Goal: Information Seeking & Learning: Learn about a topic

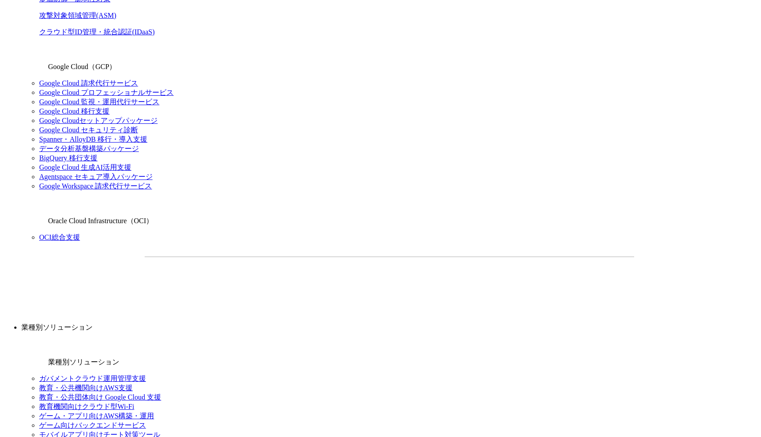
scroll to position [634, 0]
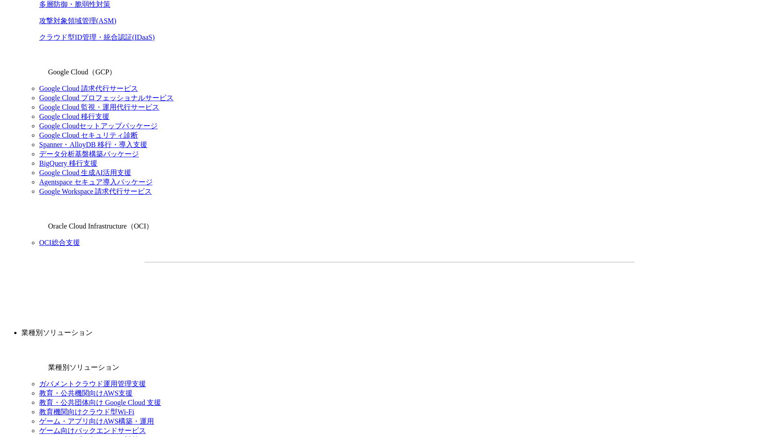
drag, startPoint x: 0, startPoint y: 0, endPoint x: 524, endPoint y: 309, distance: 608.4
drag, startPoint x: 653, startPoint y: 349, endPoint x: 522, endPoint y: 204, distance: 195.4
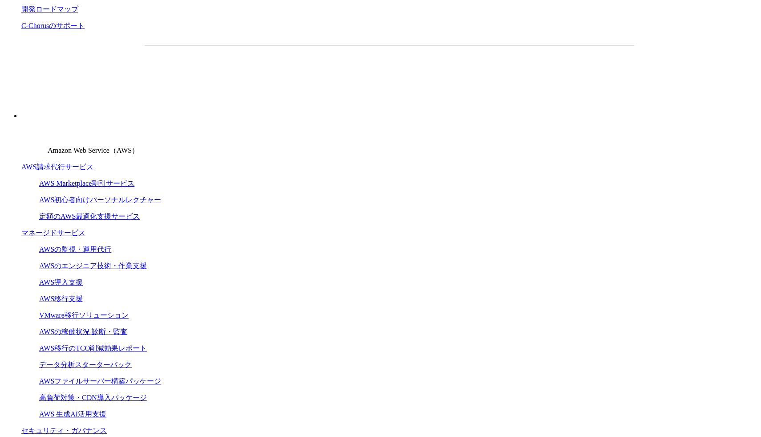
scroll to position [331, 0]
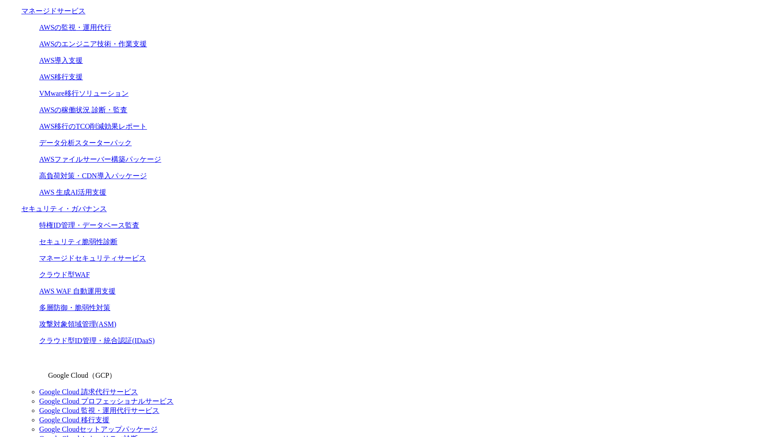
drag, startPoint x: 379, startPoint y: 66, endPoint x: 464, endPoint y: 189, distance: 149.8
drag, startPoint x: 451, startPoint y: 212, endPoint x: 371, endPoint y: 58, distance: 173.4
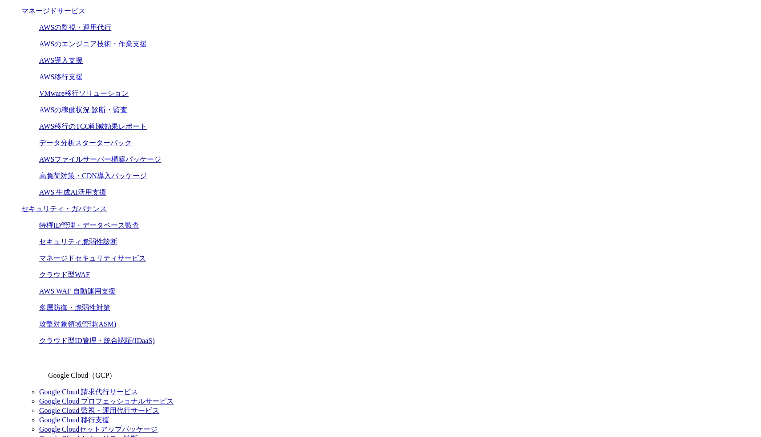
drag, startPoint x: 138, startPoint y: 381, endPoint x: 223, endPoint y: 381, distance: 85.0
drag, startPoint x: 235, startPoint y: 381, endPoint x: 128, endPoint y: 260, distance: 161.1
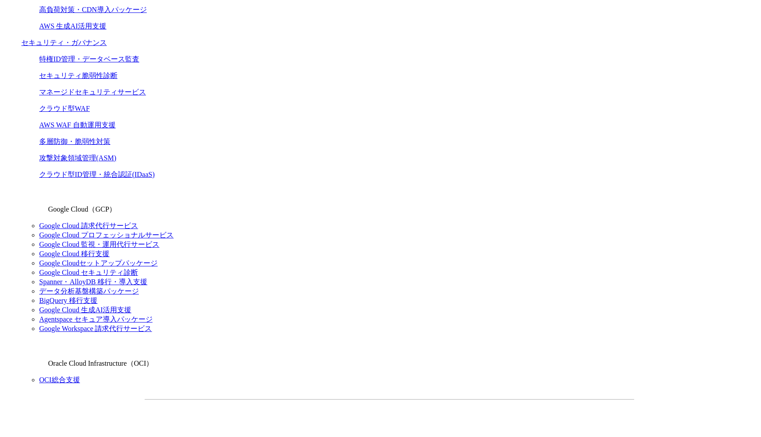
scroll to position [539, 0]
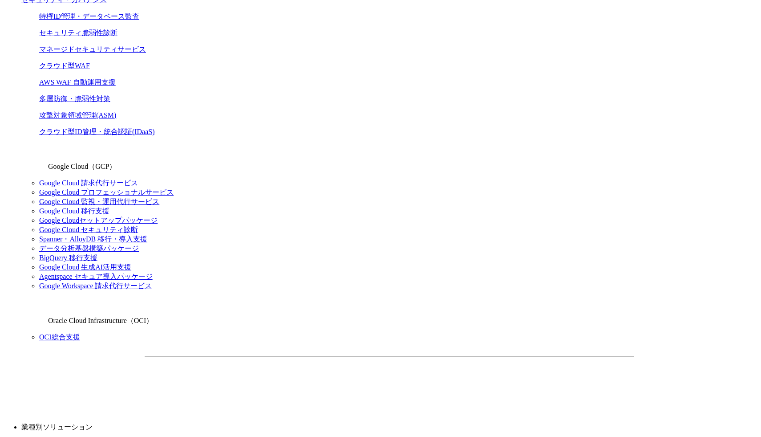
drag, startPoint x: 320, startPoint y: 227, endPoint x: 222, endPoint y: 115, distance: 149.2
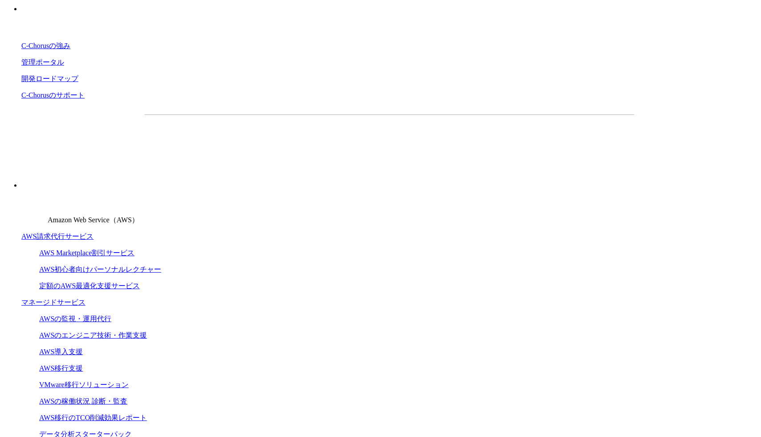
scroll to position [10, 0]
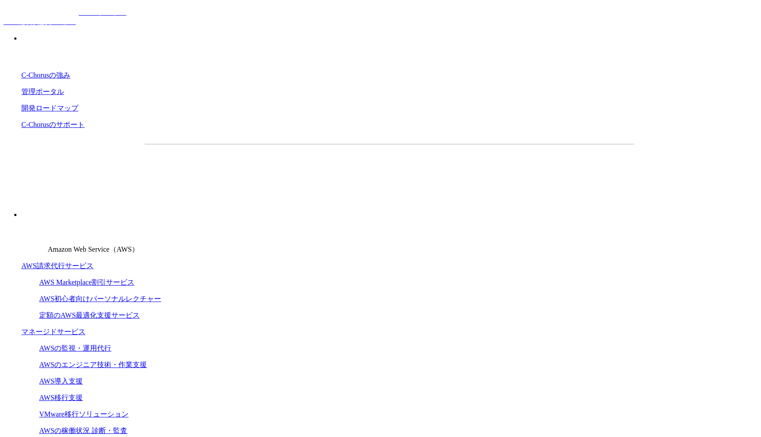
drag, startPoint x: 299, startPoint y: 55, endPoint x: 570, endPoint y: 371, distance: 416.1
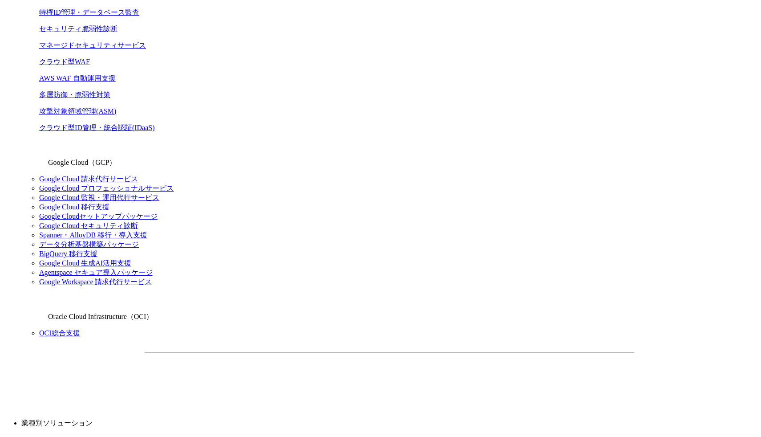
scroll to position [521, 0]
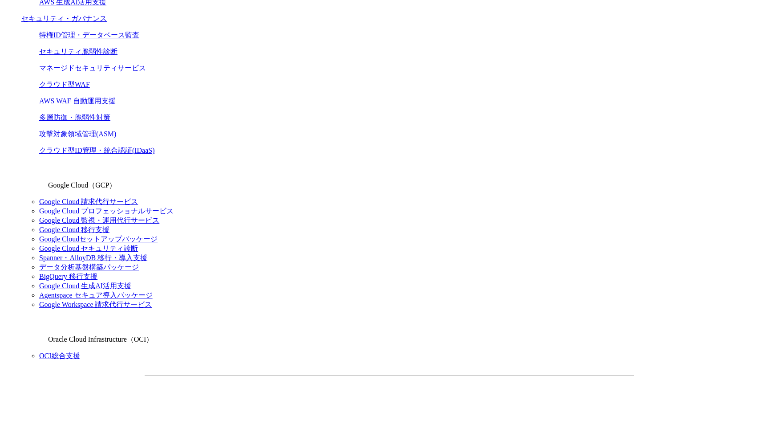
drag, startPoint x: 346, startPoint y: 165, endPoint x: 395, endPoint y: 231, distance: 82.1
drag, startPoint x: 395, startPoint y: 231, endPoint x: 267, endPoint y: 82, distance: 196.0
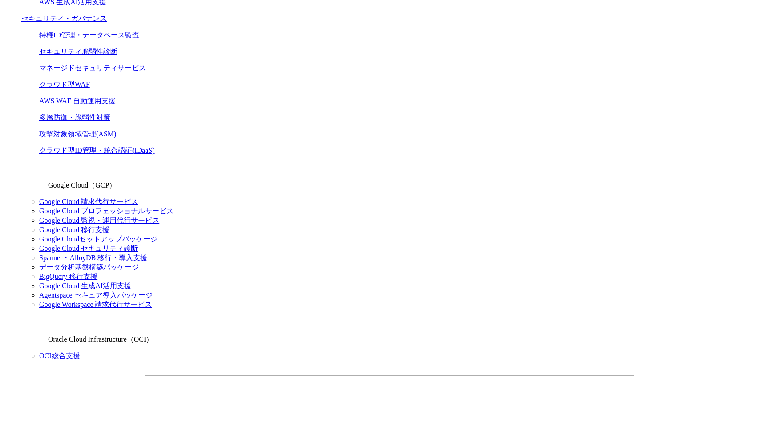
drag, startPoint x: 267, startPoint y: 82, endPoint x: 375, endPoint y: 205, distance: 163.7
drag, startPoint x: 375, startPoint y: 205, endPoint x: 299, endPoint y: 81, distance: 145.5
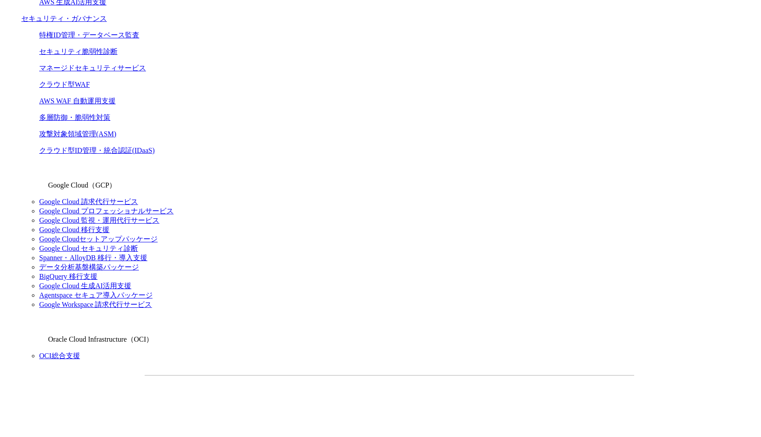
drag, startPoint x: 299, startPoint y: 81, endPoint x: 418, endPoint y: 237, distance: 196.2
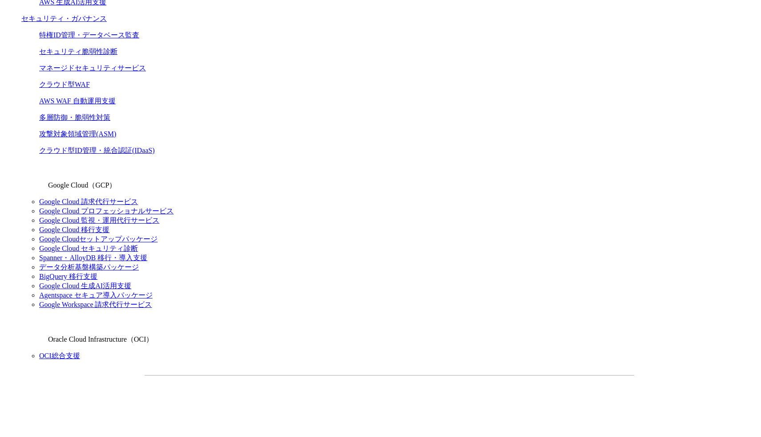
drag, startPoint x: 418, startPoint y: 237, endPoint x: 322, endPoint y: 67, distance: 195.3
drag, startPoint x: 517, startPoint y: 357, endPoint x: 422, endPoint y: 247, distance: 146.1
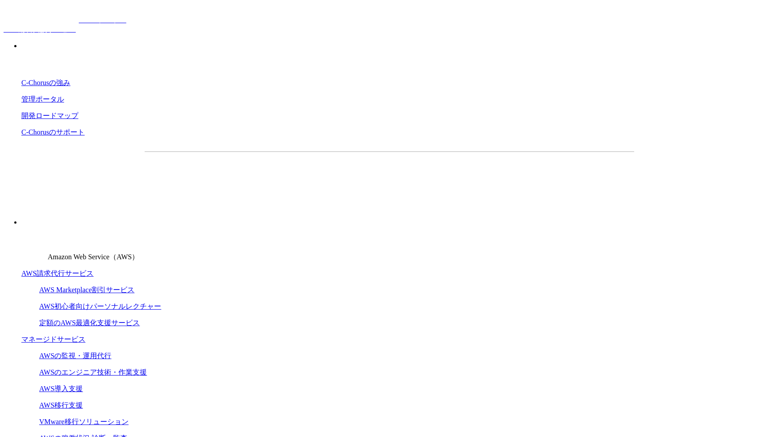
scroll to position [0, 0]
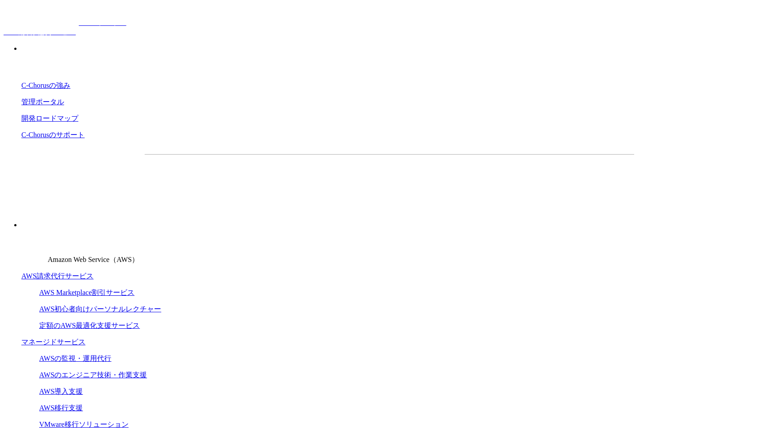
drag, startPoint x: 624, startPoint y: 295, endPoint x: 436, endPoint y: 42, distance: 314.6
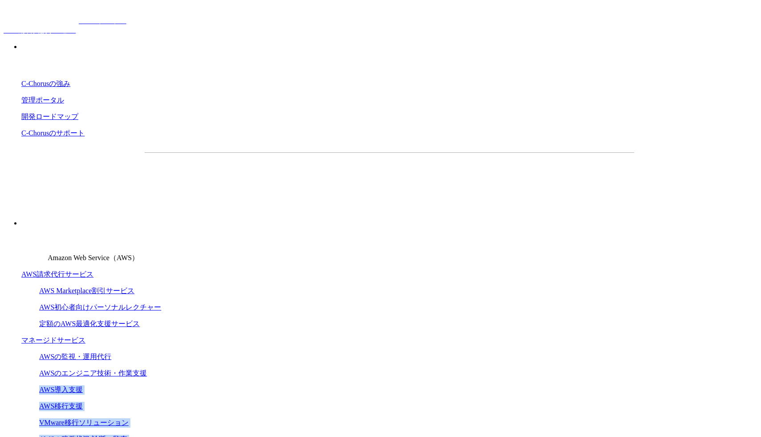
drag, startPoint x: 328, startPoint y: 237, endPoint x: 292, endPoint y: 109, distance: 132.9
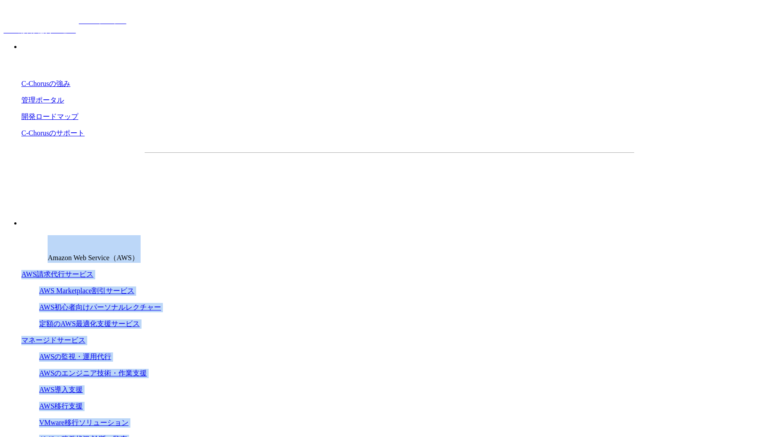
drag, startPoint x: 311, startPoint y: 45, endPoint x: 397, endPoint y: 222, distance: 196.7
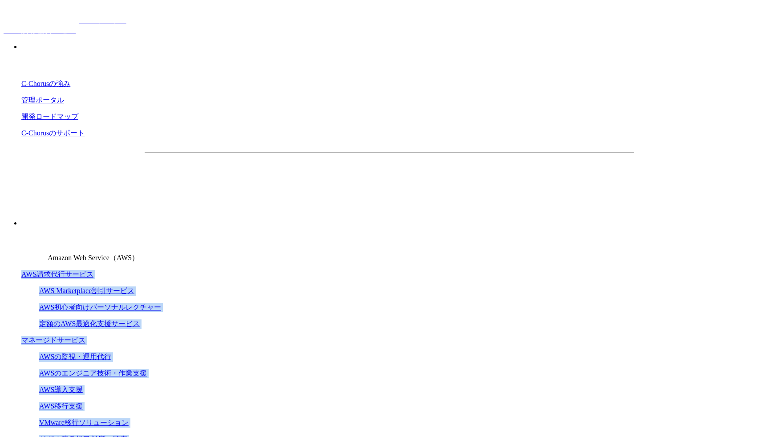
drag, startPoint x: 397, startPoint y: 222, endPoint x: 317, endPoint y: 58, distance: 182.5
click at [317, 235] on p "Amazon Web Service（AWS）" at bounding box center [389, 249] width 736 height 28
drag, startPoint x: 317, startPoint y: 58, endPoint x: 408, endPoint y: 217, distance: 183.6
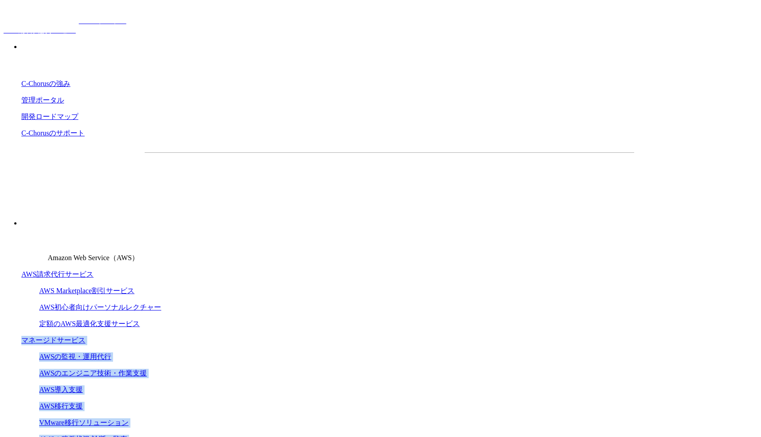
drag, startPoint x: 408, startPoint y: 217, endPoint x: 339, endPoint y: 63, distance: 169.3
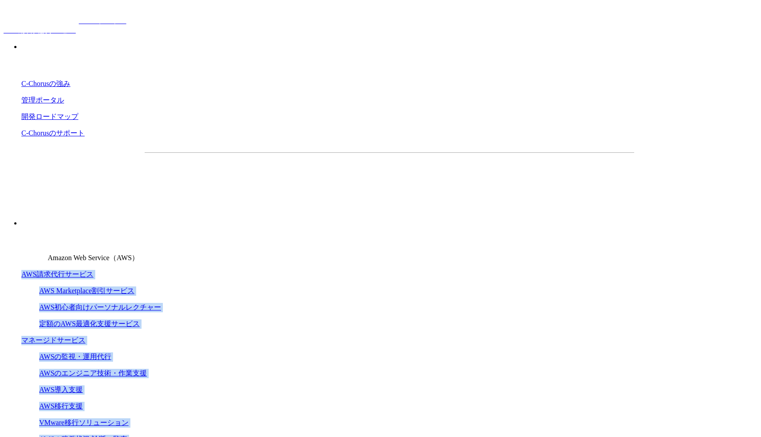
drag, startPoint x: 412, startPoint y: 254, endPoint x: 325, endPoint y: 60, distance: 212.8
drag, startPoint x: 397, startPoint y: 255, endPoint x: 315, endPoint y: -1, distance: 268.9
click at [93, 270] on link "AWS請求代行サービス" at bounding box center [57, 274] width 72 height 8
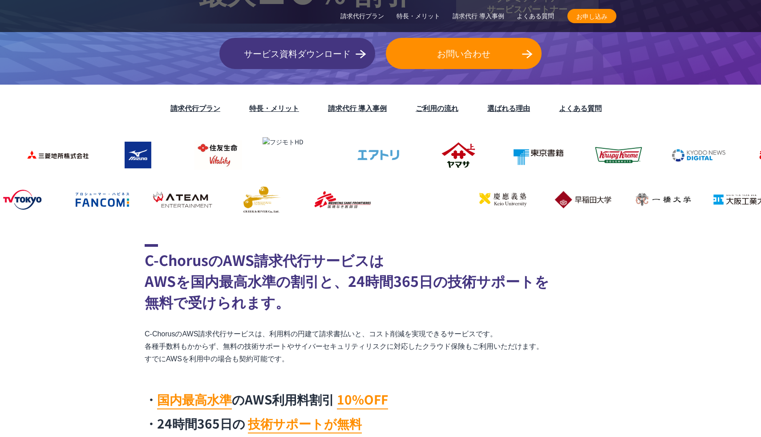
scroll to position [278, 0]
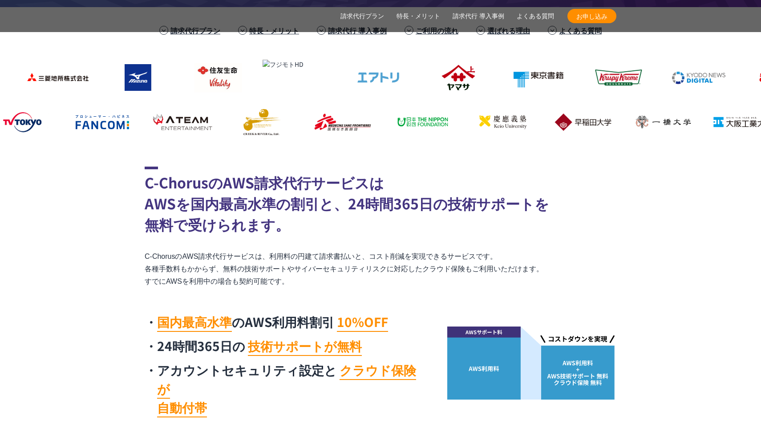
drag, startPoint x: 342, startPoint y: 281, endPoint x: 257, endPoint y: 163, distance: 145.1
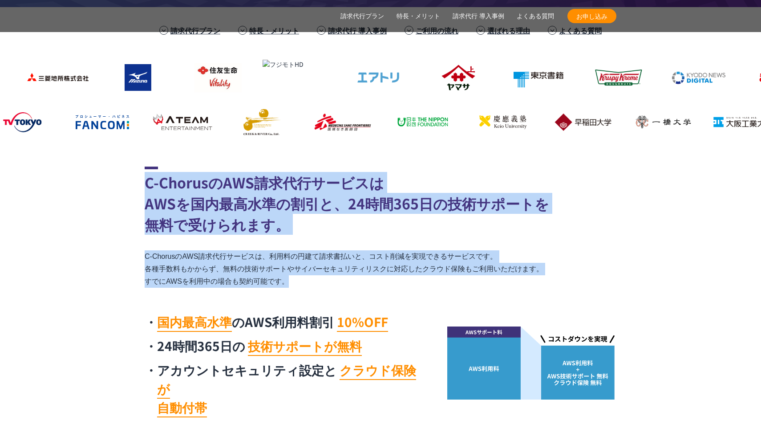
drag, startPoint x: 257, startPoint y: 163, endPoint x: 365, endPoint y: 285, distance: 162.7
click at [365, 285] on p "C-ChorusのAWS請求代行サービスは、利用料の円建て請求書払いと、コスト削減を実現できるサービスです。 各種手数料もかからず、無料の技術サポートやサイバ…" at bounding box center [381, 268] width 472 height 37
drag, startPoint x: 365, startPoint y: 285, endPoint x: 276, endPoint y: 188, distance: 131.7
click at [276, 188] on div "C-ChorusのAWS請求代行サービスは AWSを国内最高水準の割引と、24時間365日の技術サポートを 無料で受けられます。 C-ChorusのAWS請求…" at bounding box center [381, 293] width 472 height 255
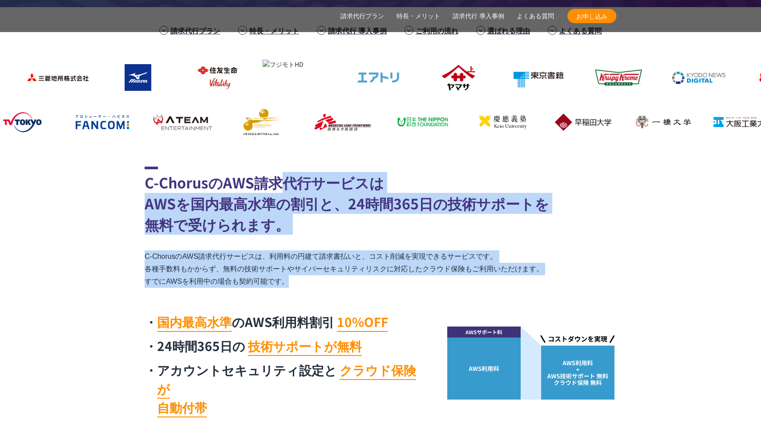
click at [415, 240] on div "C-ChorusのAWS請求代行サービスは AWSを国内最高水準の割引と、24時間365日の技術サポートを 無料で受けられます。 C-ChorusのAWS請求…" at bounding box center [381, 293] width 472 height 255
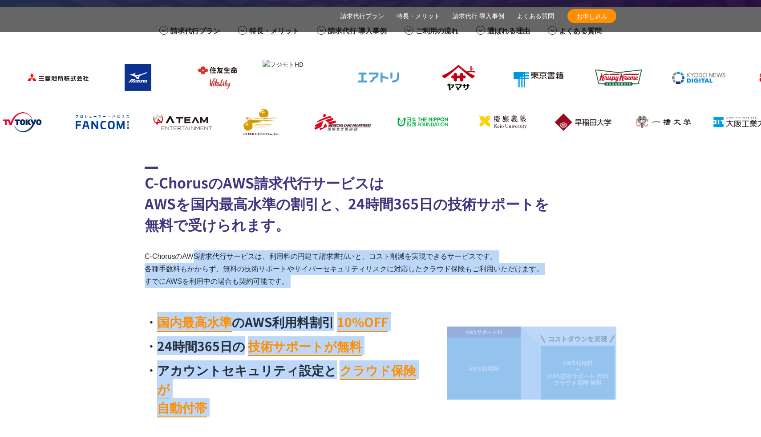
drag, startPoint x: 415, startPoint y: 240, endPoint x: 625, endPoint y: 401, distance: 264.5
click at [624, 400] on section "C-ChorusのAWS請求代行サービスは AWSを国内最高水準の割引と、24時間365日の技術サポートを 無料で受けられます。 C-ChorusのAWS請求…" at bounding box center [380, 293] width 761 height 255
click at [646, 401] on section "C-ChorusのAWS請求代行サービスは AWSを国内最高水準の割引と、24時間365日の技術サポートを 無料で受けられます。 C-ChorusのAWS請求…" at bounding box center [380, 293] width 761 height 255
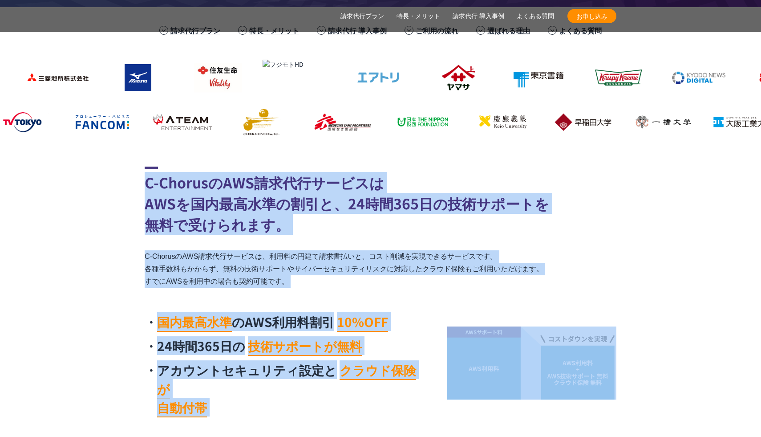
drag, startPoint x: 646, startPoint y: 401, endPoint x: 577, endPoint y: 187, distance: 224.5
click at [577, 187] on section "C-ChorusのAWS請求代行サービスは AWSを国内最高水準の割引と、24時間365日の技術サポートを 無料で受けられます。 C-ChorusのAWS請求…" at bounding box center [380, 293] width 761 height 255
click at [577, 187] on h2 "C-ChorusのAWS請求代行サービスは AWSを国内最高水準の割引と、24時間365日の技術サポートを 無料で受けられます。" at bounding box center [381, 200] width 472 height 68
drag, startPoint x: 551, startPoint y: 189, endPoint x: 638, endPoint y: 331, distance: 166.9
click at [638, 331] on section "C-ChorusのAWS請求代行サービスは AWSを国内最高水準の割引と、24時間365日の技術サポートを 無料で受けられます。 C-ChorusのAWS請求…" at bounding box center [380, 293] width 761 height 255
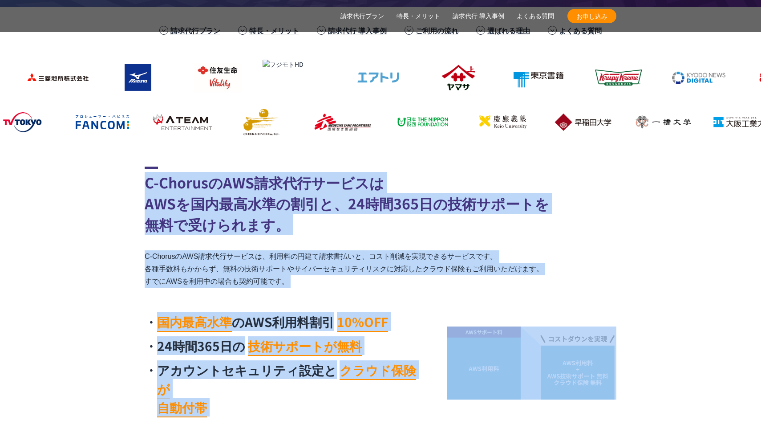
click at [638, 331] on section "C-ChorusのAWS請求代行サービスは AWSを国内最高水準の割引と、24時間365日の技術サポートを 無料で受けられます。 C-ChorusのAWS請求…" at bounding box center [380, 293] width 761 height 255
drag, startPoint x: 638, startPoint y: 331, endPoint x: 562, endPoint y: 177, distance: 172.2
click at [562, 177] on section "C-ChorusのAWS請求代行サービスは AWSを国内最高水準の割引と、24時間365日の技術サポートを 無料で受けられます。 C-ChorusのAWS請求…" at bounding box center [380, 293] width 761 height 255
click at [562, 177] on h2 "C-ChorusのAWS請求代行サービスは AWSを国内最高水準の割引と、24時間365日の技術サポートを 無料で受けられます。" at bounding box center [381, 200] width 472 height 68
